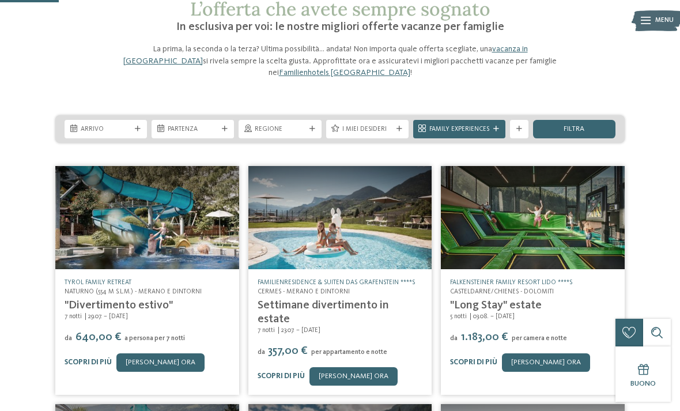
scroll to position [67, 0]
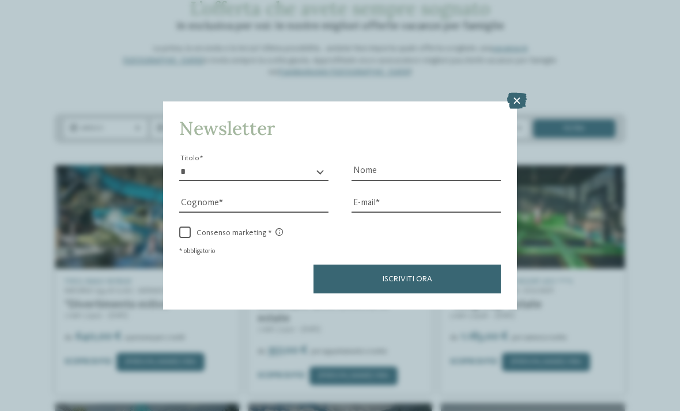
click at [515, 93] on icon at bounding box center [517, 101] width 20 height 16
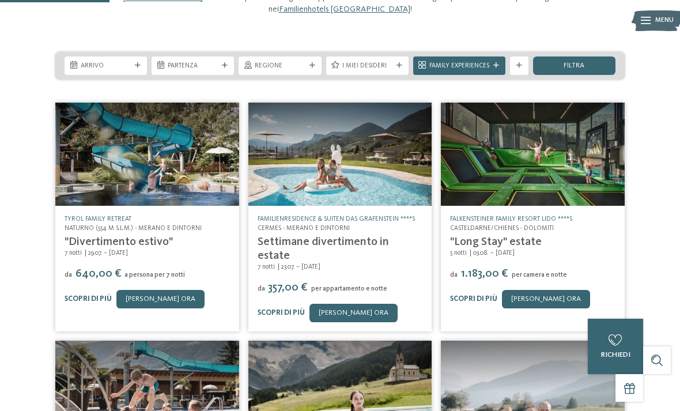
scroll to position [131, 0]
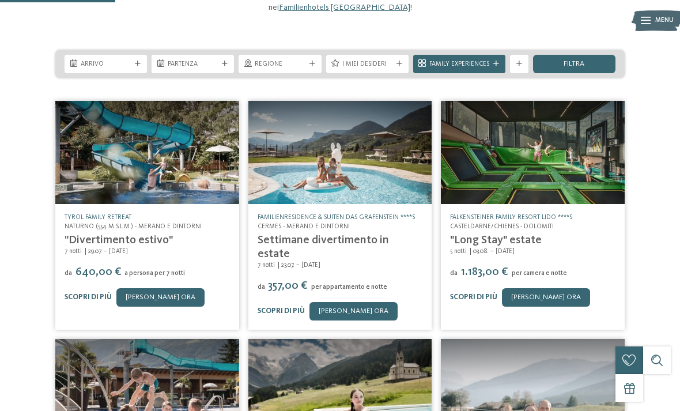
click at [285, 307] on link "Scopri di più" at bounding box center [281, 310] width 47 height 7
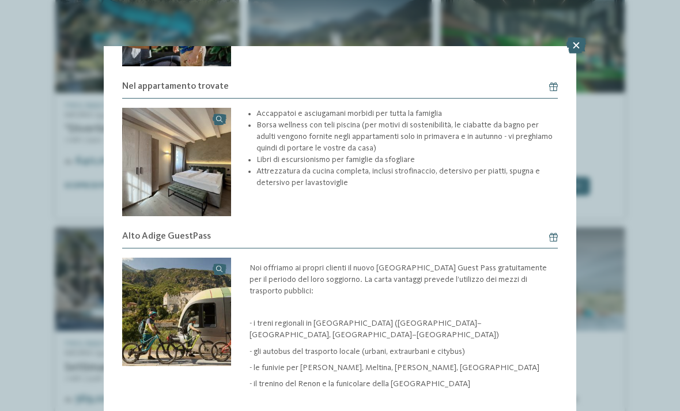
scroll to position [242, 0]
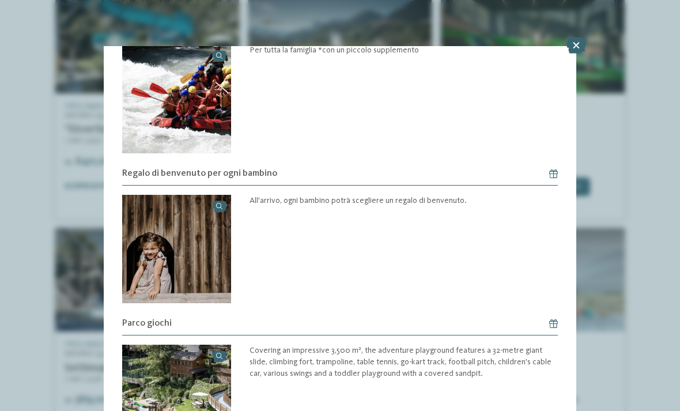
click at [584, 46] on icon at bounding box center [577, 45] width 20 height 16
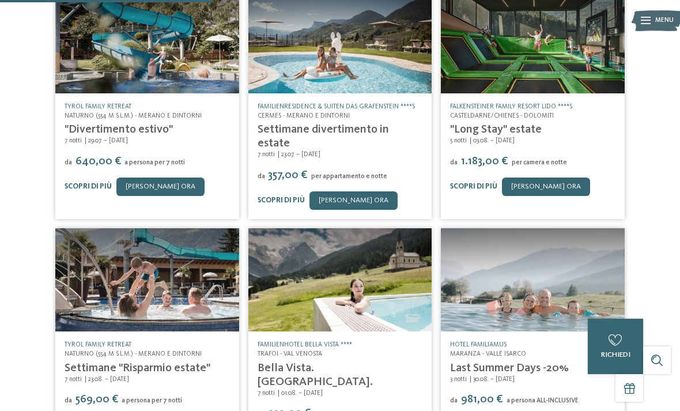
scroll to position [732, 0]
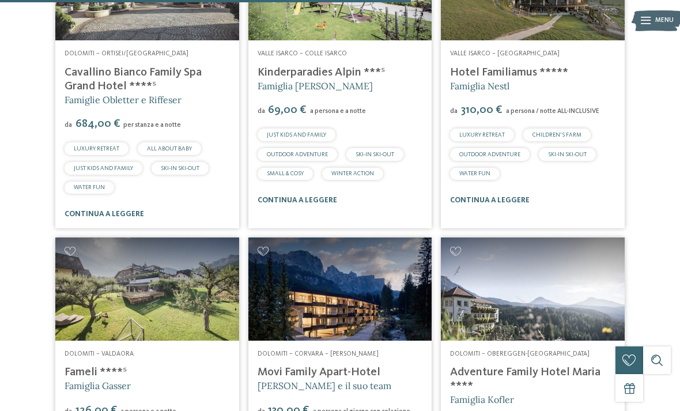
scroll to position [1849, 0]
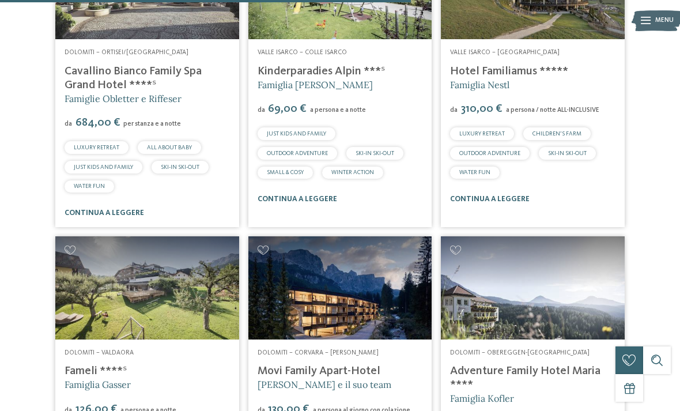
click at [174, 285] on img at bounding box center [147, 287] width 184 height 103
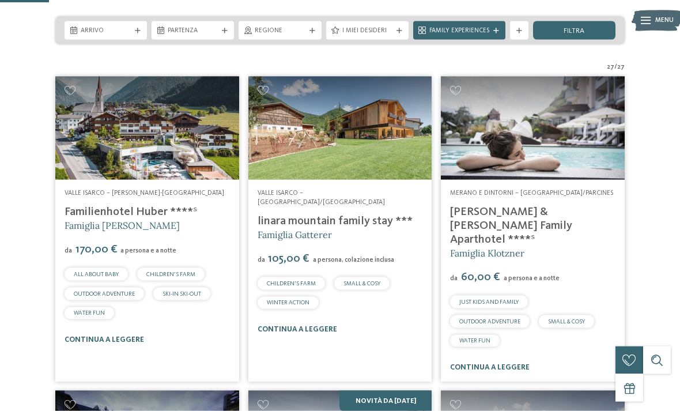
scroll to position [221, 0]
click at [294, 141] on img at bounding box center [340, 127] width 184 height 103
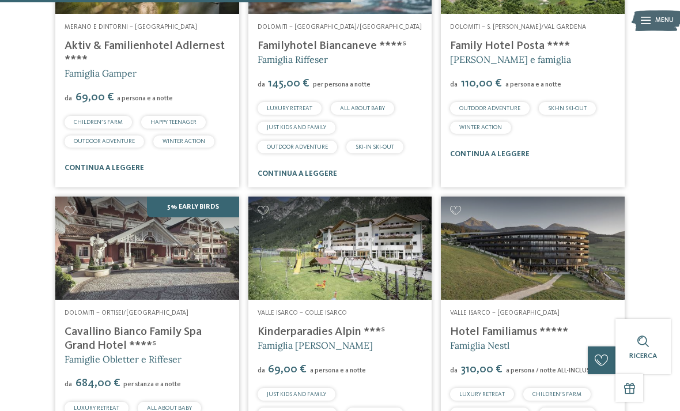
scroll to position [1601, 0]
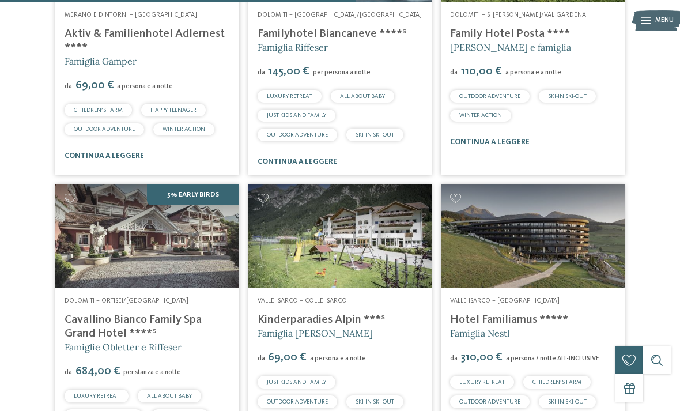
click at [318, 241] on img at bounding box center [340, 235] width 184 height 103
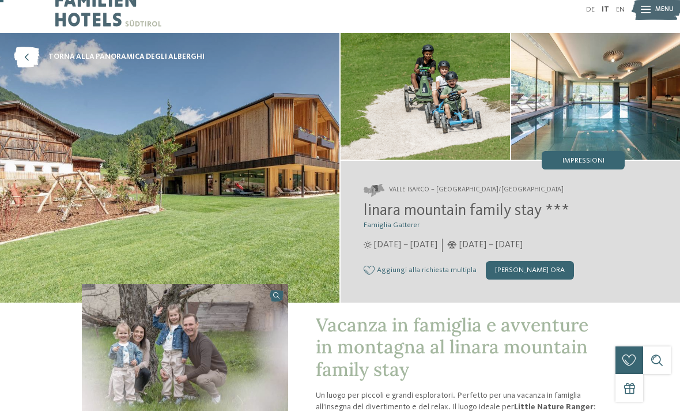
scroll to position [15, 0]
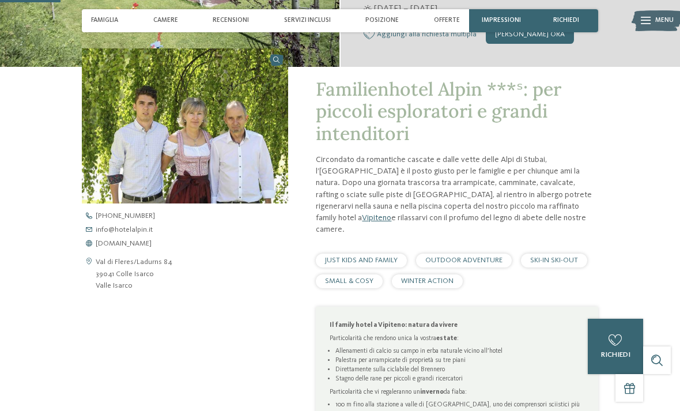
scroll to position [248, 0]
click at [100, 277] on address "Val di Fleres/Ladurns 84 39041 Colle Isarco [GEOGRAPHIC_DATA]" at bounding box center [134, 274] width 77 height 35
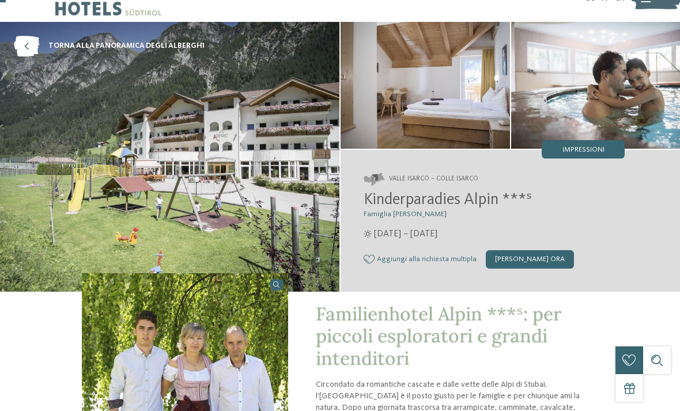
scroll to position [24, 0]
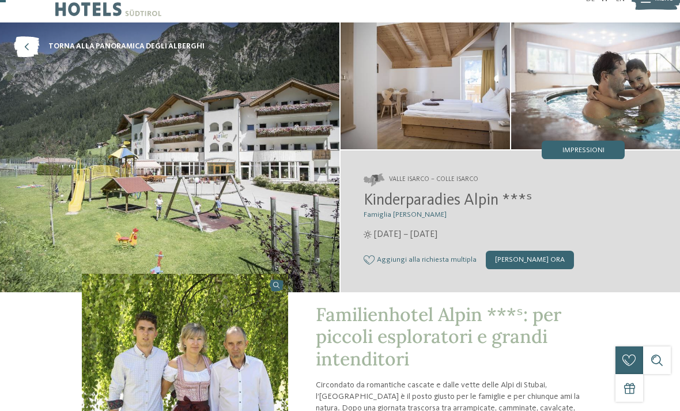
click at [561, 151] on div "Impressioni" at bounding box center [583, 150] width 83 height 18
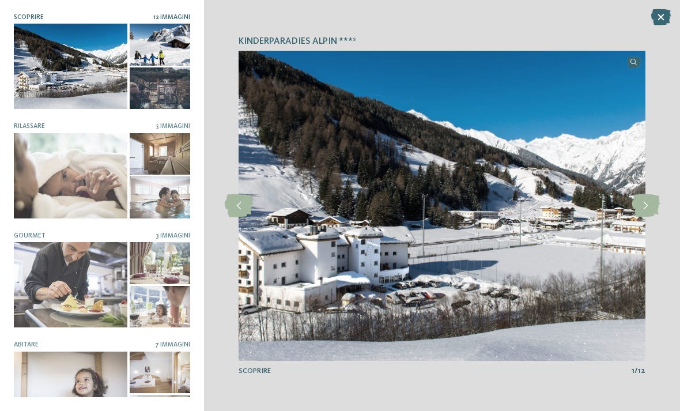
scroll to position [0, 0]
